Goal: Find specific page/section: Find specific page/section

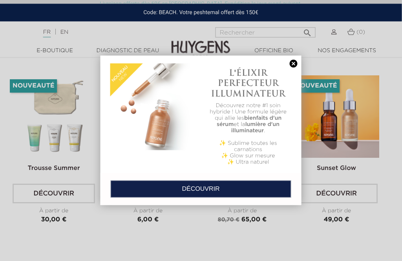
scroll to position [1681, 6]
click at [297, 68] on link at bounding box center [293, 64] width 11 height 8
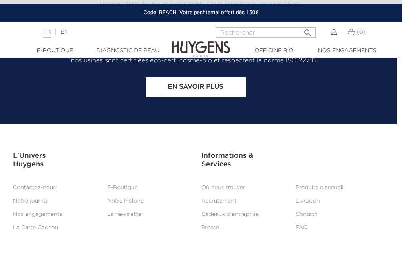
scroll to position [3124, 6]
click at [109, 204] on link "Notre histoire" at bounding box center [125, 201] width 37 height 6
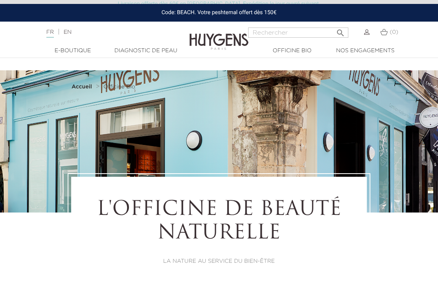
select select "FR"
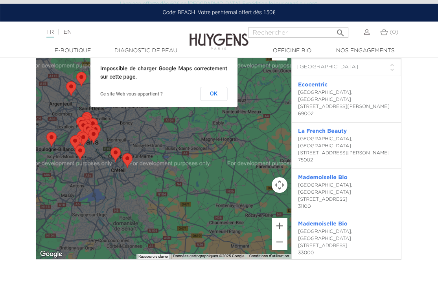
scroll to position [1445, 0]
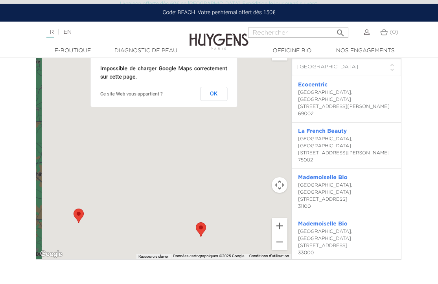
click at [284, 250] on button "Zoom arrière" at bounding box center [279, 242] width 16 height 16
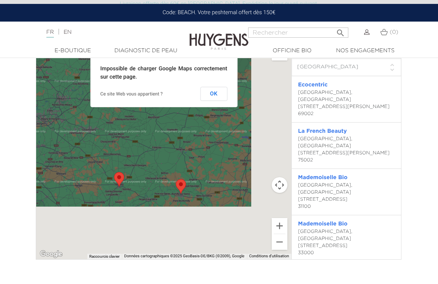
click at [282, 250] on button "Zoom arrière" at bounding box center [279, 242] width 16 height 16
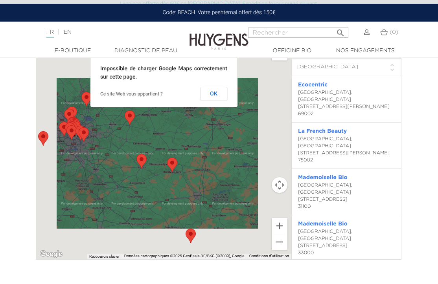
click at [281, 250] on button "Zoom arrière" at bounding box center [279, 242] width 16 height 16
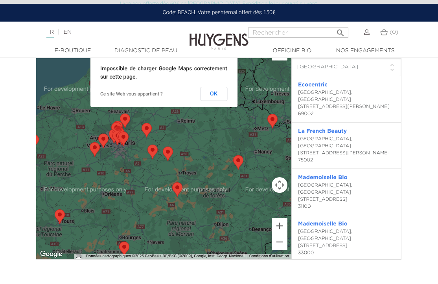
click at [282, 250] on button "Zoom arrière" at bounding box center [279, 242] width 16 height 16
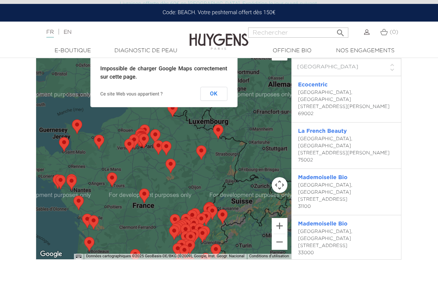
click at [284, 250] on button "Zoom arrière" at bounding box center [279, 242] width 16 height 16
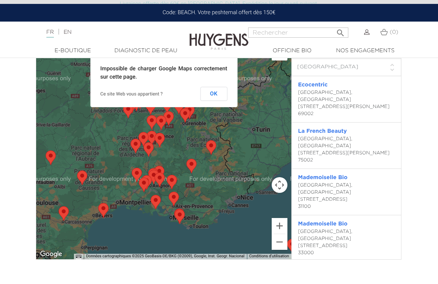
click at [283, 234] on button "Zoom avant" at bounding box center [279, 226] width 16 height 16
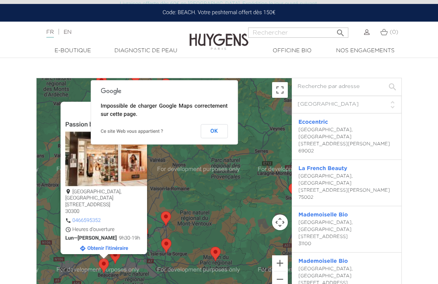
scroll to position [1408, 0]
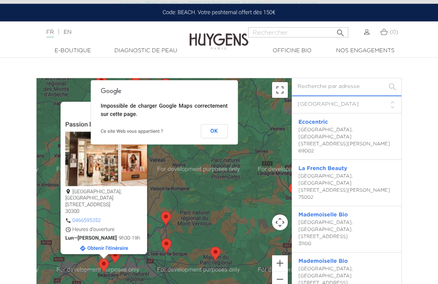
click at [367, 96] on input "text" at bounding box center [346, 88] width 109 height 18
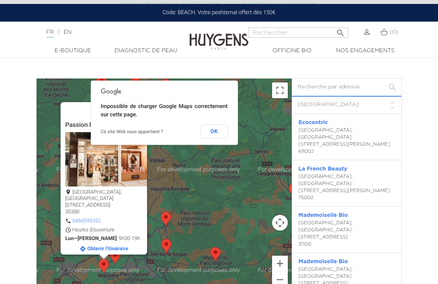
click at [353, 96] on input "text" at bounding box center [346, 88] width 109 height 18
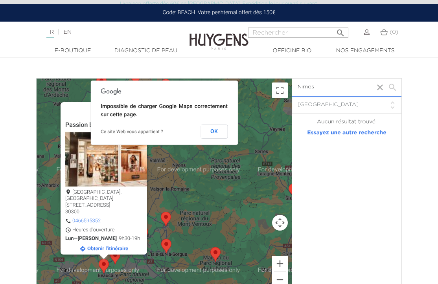
click at [400, 93] on input "Nimes" at bounding box center [346, 88] width 109 height 18
click at [395, 96] on input "Nimes" at bounding box center [346, 88] width 109 height 18
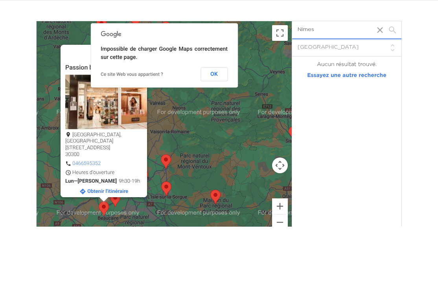
click at [370, 79] on input "Nimes" at bounding box center [346, 88] width 109 height 18
type input "Nimes"
click at [383, 79] on button "button" at bounding box center [380, 88] width 12 height 18
click at [396, 79] on input "Gard" at bounding box center [346, 88] width 109 height 18
click at [398, 79] on input "Gard" at bounding box center [346, 88] width 109 height 18
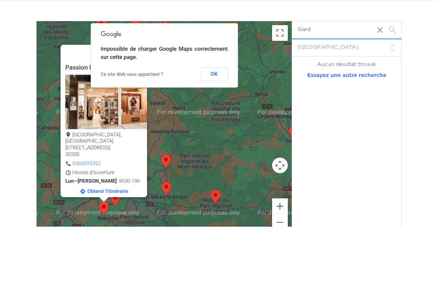
type input "Gard"
click at [215, 125] on button "OK" at bounding box center [213, 132] width 27 height 14
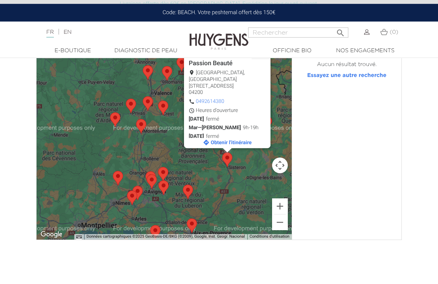
scroll to position [1465, 0]
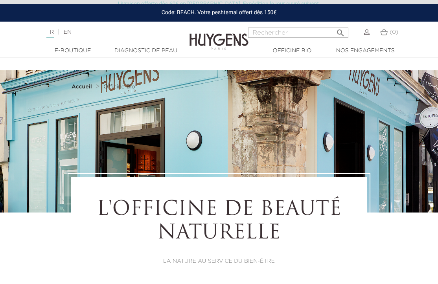
select select "FR"
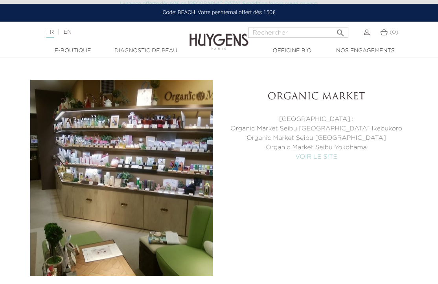
scroll to position [3226, 0]
